Goal: Task Accomplishment & Management: Manage account settings

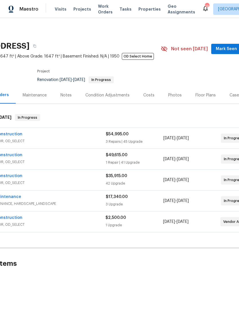
scroll to position [0, 15]
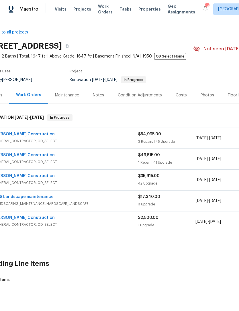
click at [19, 195] on link "S&S Landscape maintenance" at bounding box center [23, 197] width 59 height 4
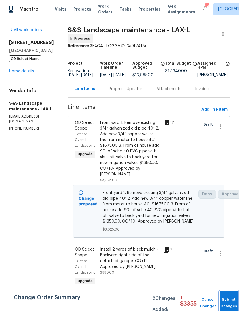
click at [225, 300] on button "Submit Changes" at bounding box center [228, 303] width 18 height 25
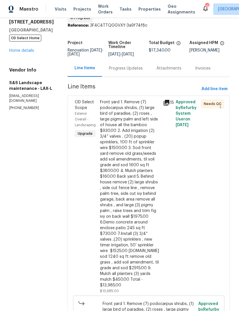
scroll to position [44, 0]
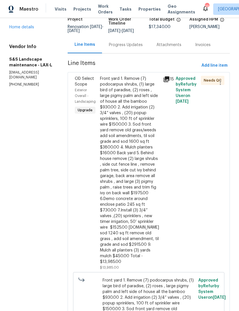
click at [209, 83] on span "Needs QC" at bounding box center [213, 81] width 20 height 6
click at [215, 84] on button "button" at bounding box center [220, 83] width 14 height 14
click at [194, 134] on div at bounding box center [119, 155] width 239 height 311
click at [128, 194] on div "Front yard 1. Remove (7) podocarpus shrubs, (1) large bird of paradise, (2) ros…" at bounding box center [130, 170] width 60 height 189
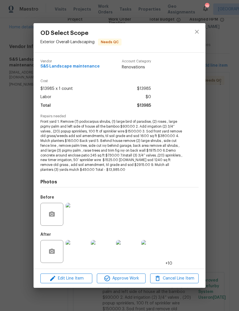
click at [84, 250] on img at bounding box center [77, 251] width 23 height 23
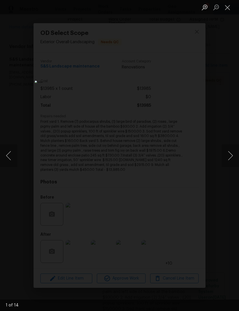
click at [222, 155] on button "Next image" at bounding box center [229, 155] width 17 height 23
click at [226, 155] on button "Next image" at bounding box center [229, 155] width 17 height 23
click at [225, 158] on button "Next image" at bounding box center [229, 155] width 17 height 23
click at [228, 157] on button "Next image" at bounding box center [229, 155] width 17 height 23
click at [227, 156] on button "Next image" at bounding box center [229, 155] width 17 height 23
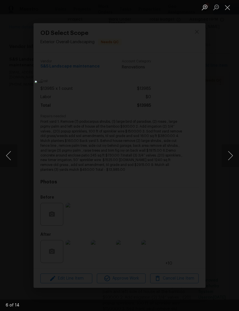
click at [225, 156] on button "Next image" at bounding box center [229, 155] width 17 height 23
click at [225, 153] on button "Next image" at bounding box center [229, 155] width 17 height 23
click at [228, 156] on button "Next image" at bounding box center [229, 155] width 17 height 23
click at [229, 158] on button "Next image" at bounding box center [229, 155] width 17 height 23
click at [225, 157] on button "Next image" at bounding box center [229, 155] width 17 height 23
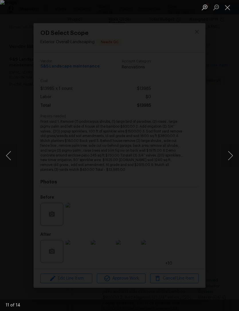
click at [223, 158] on button "Next image" at bounding box center [229, 155] width 17 height 23
click at [225, 156] on button "Next image" at bounding box center [229, 155] width 17 height 23
click at [225, 160] on button "Next image" at bounding box center [229, 155] width 17 height 23
click at [226, 159] on button "Next image" at bounding box center [229, 155] width 17 height 23
click at [232, 151] on button "Next image" at bounding box center [229, 155] width 17 height 23
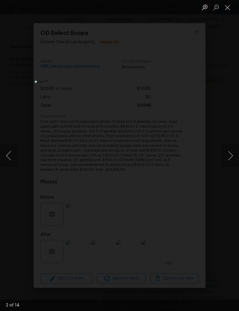
click at [227, 156] on button "Next image" at bounding box center [229, 155] width 17 height 23
click at [228, 7] on button "Close lightbox" at bounding box center [226, 7] width 11 height 10
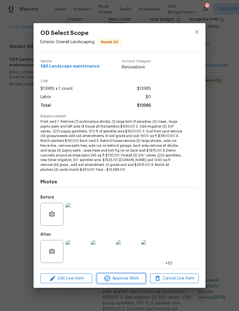
click at [125, 277] on span "Approve Work" at bounding box center [120, 278] width 45 height 7
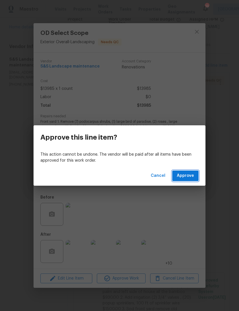
click at [189, 174] on span "Approve" at bounding box center [185, 175] width 17 height 7
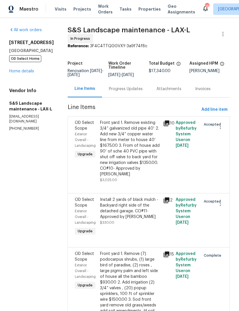
scroll to position [0, 0]
click at [25, 73] on link "Home details" at bounding box center [21, 71] width 25 height 4
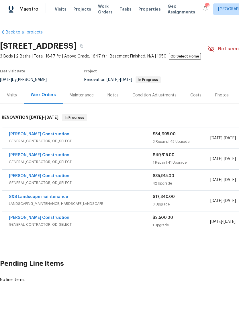
click at [50, 198] on link "S&S Landscape maintenance" at bounding box center [38, 197] width 59 height 4
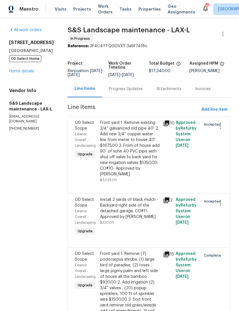
click at [134, 220] on div "Install 2 yards of black mulch - Backyard right side of the detached garage. CO…" at bounding box center [130, 208] width 60 height 23
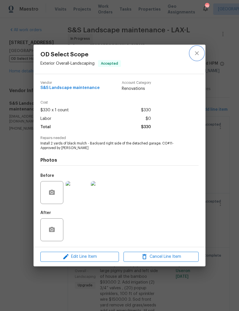
click at [196, 53] on icon "close" at bounding box center [197, 53] width 4 height 4
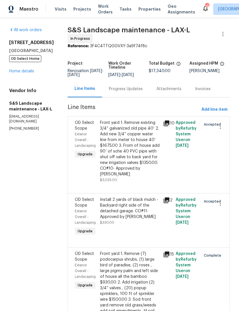
click at [146, 158] on div "Front yard 1. Remove existing 3/4” galvanized old pipe 40’ 2. Add new 3/4” copp…" at bounding box center [130, 148] width 60 height 57
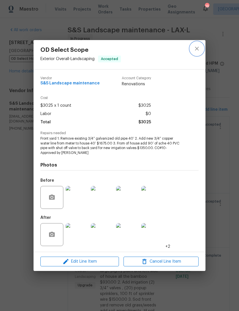
click at [197, 49] on icon "close" at bounding box center [197, 49] width 4 height 4
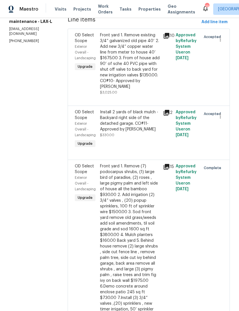
scroll to position [88, 0]
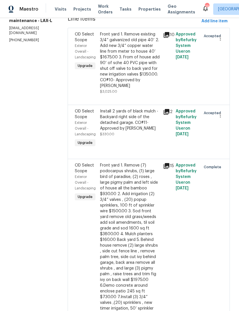
click at [127, 131] on div "Install 2 yards of black mulch - Backyard right side of the detached garage. CO…" at bounding box center [130, 119] width 60 height 23
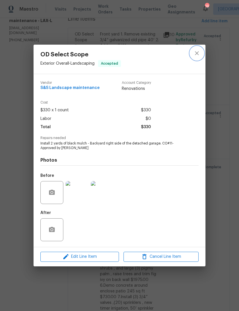
click at [197, 53] on icon "close" at bounding box center [196, 53] width 7 height 7
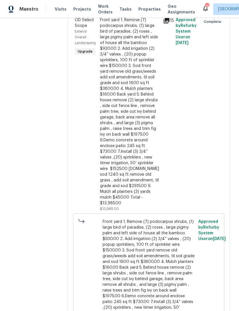
scroll to position [229, 0]
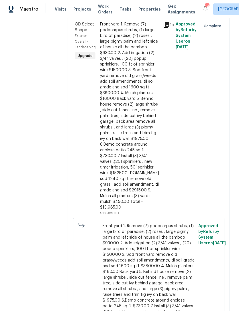
click at [143, 181] on div "Front yard 1. Remove (7) podocarpus shrubs, (1) large bird of paradise, (2) ros…" at bounding box center [130, 115] width 60 height 189
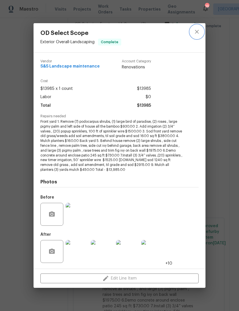
click at [197, 30] on icon "close" at bounding box center [196, 31] width 7 height 7
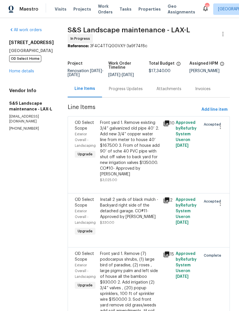
scroll to position [0, 0]
click at [137, 161] on div "Front yard 1. Remove existing 3/4” galvanized old pipe 40’ 2. Add new 3/4” copp…" at bounding box center [130, 148] width 60 height 57
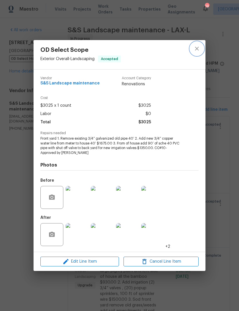
click at [197, 49] on icon "close" at bounding box center [196, 48] width 7 height 7
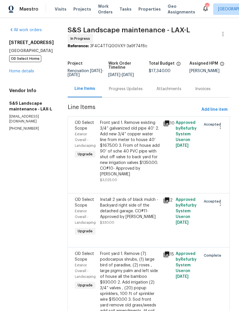
click at [17, 73] on link "Home details" at bounding box center [21, 71] width 25 height 4
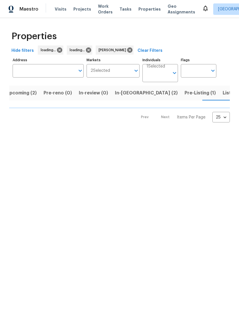
scroll to position [0, 7]
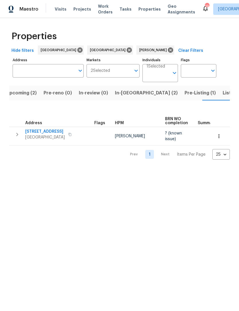
click at [184, 95] on span "Pre-Listing (1)" at bounding box center [199, 93] width 31 height 8
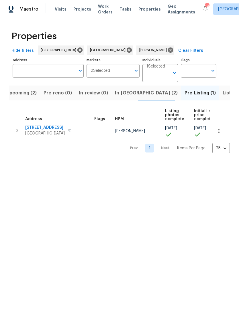
click at [53, 131] on span "[GEOGRAPHIC_DATA]" at bounding box center [44, 133] width 39 height 6
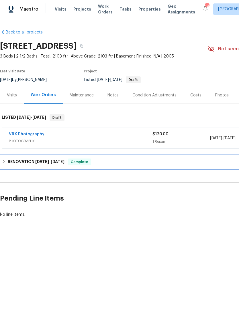
click at [35, 162] on span "[DATE]" at bounding box center [42, 162] width 14 height 4
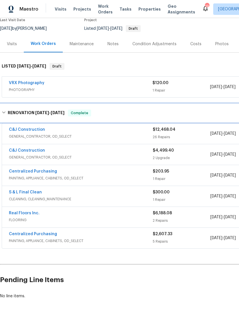
scroll to position [51, 0]
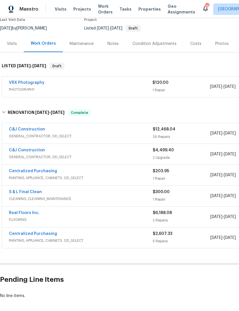
click at [41, 235] on link "Centralized Purchasing" at bounding box center [33, 234] width 48 height 4
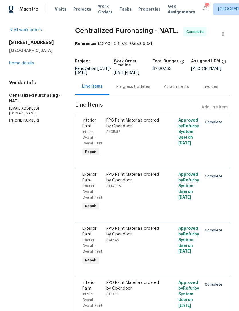
click at [139, 152] on div "PPG Paint Materials ordered by Opendoor $495.82" at bounding box center [134, 137] width 60 height 43
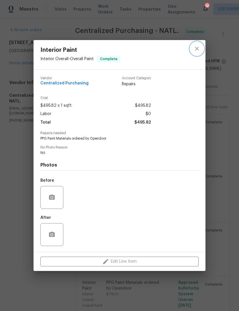
click at [196, 51] on button "close" at bounding box center [197, 49] width 14 height 14
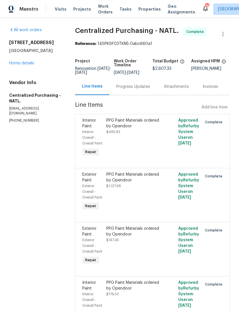
click at [210, 90] on div "Invoices" at bounding box center [209, 87] width 15 height 6
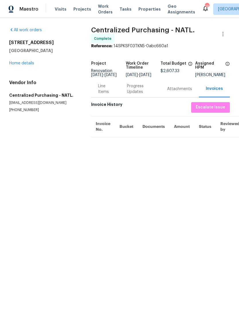
click at [177, 92] on div "Attachments" at bounding box center [179, 89] width 25 height 6
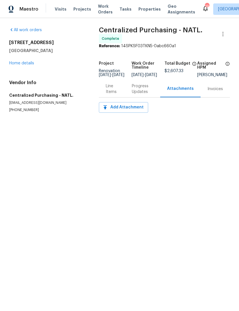
click at [140, 92] on div "Progress Updates" at bounding box center [142, 88] width 21 height 11
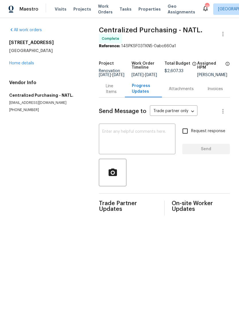
click at [111, 91] on div "Line Items" at bounding box center [112, 88] width 12 height 11
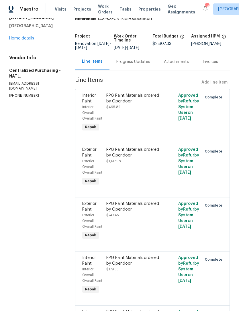
scroll to position [32, 0]
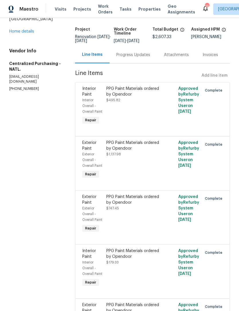
click at [140, 181] on div "PPG Paint Materials ordered by Opendoor $1,137.98" at bounding box center [134, 159] width 60 height 43
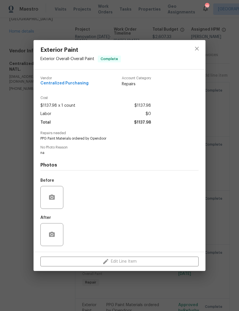
click at [96, 142] on div "Vendor Centralized Purchasing Account Category Repairs Cost $1137.98 x 1 count …" at bounding box center [119, 161] width 158 height 178
click at [195, 49] on icon "close" at bounding box center [197, 49] width 4 height 4
